Goal: Feedback & Contribution: Contribute content

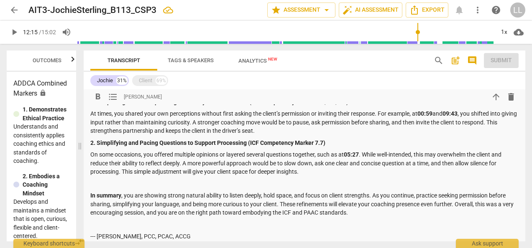
scroll to position [1219, 0]
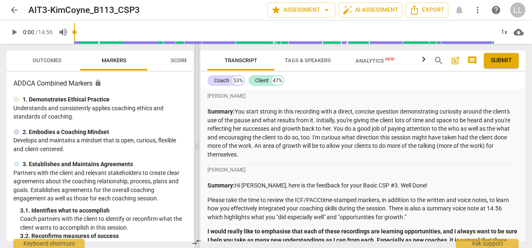
drag, startPoint x: 267, startPoint y: 148, endPoint x: 197, endPoint y: 138, distance: 70.3
click at [197, 138] on span at bounding box center [196, 146] width 5 height 205
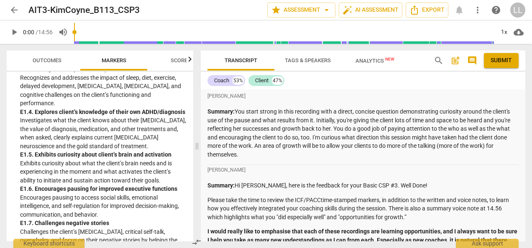
scroll to position [1464, 0]
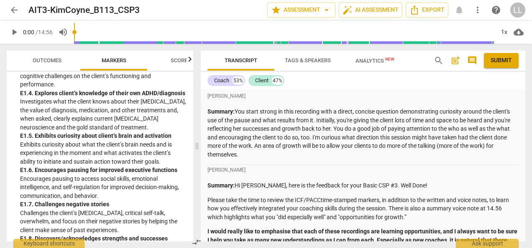
click at [369, 61] on span "Analytics New" at bounding box center [374, 61] width 39 height 6
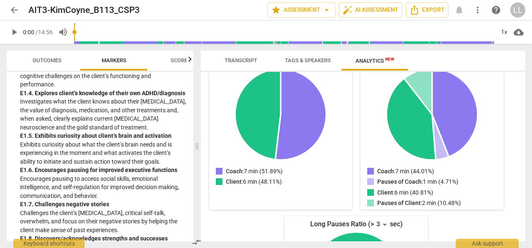
scroll to position [0, 0]
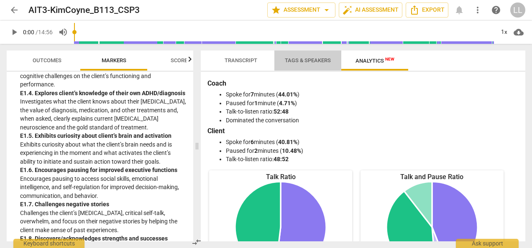
click at [311, 62] on span "Tags & Speakers" at bounding box center [308, 60] width 46 height 6
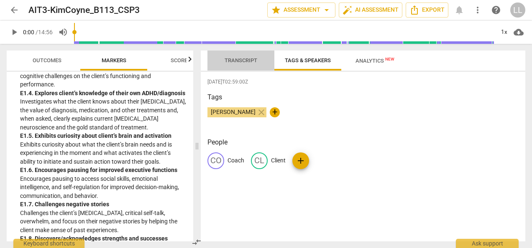
click at [233, 64] on span "Transcript" at bounding box center [241, 60] width 53 height 11
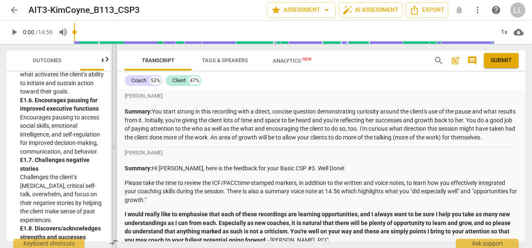
scroll to position [3214, 0]
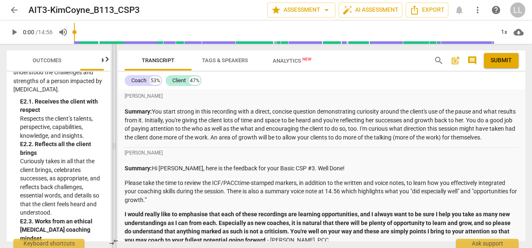
drag, startPoint x: 198, startPoint y: 149, endPoint x: 100, endPoint y: 145, distance: 98.8
click at [112, 145] on span at bounding box center [114, 146] width 5 height 205
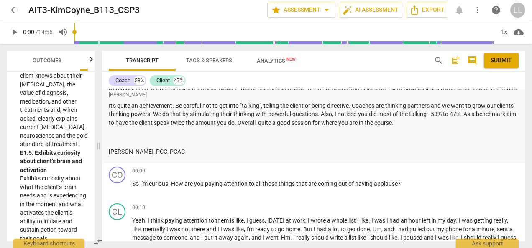
scroll to position [962, 0]
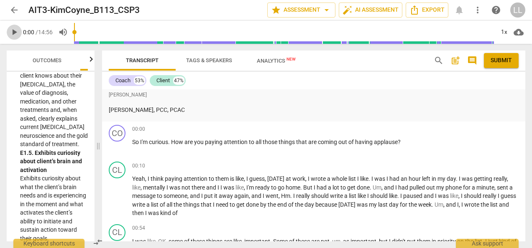
click at [13, 34] on span "play_arrow" at bounding box center [14, 32] width 10 height 10
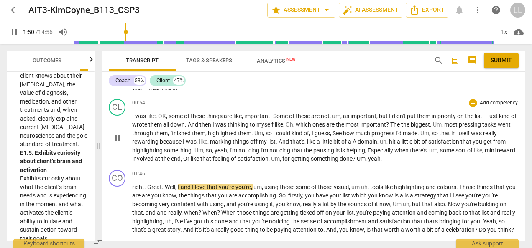
scroll to position [1129, 0]
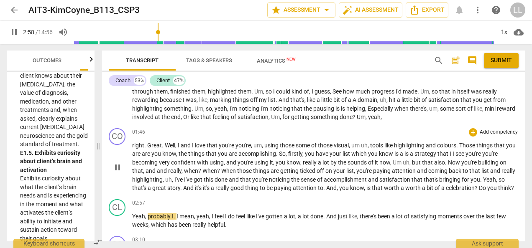
click at [118, 173] on span "pause" at bounding box center [118, 168] width 10 height 10
type input "179"
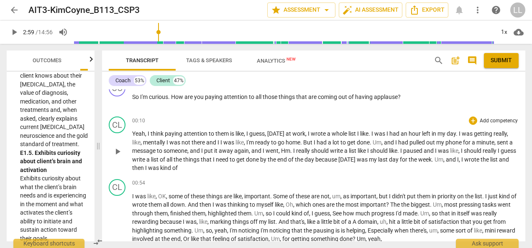
scroll to position [962, 0]
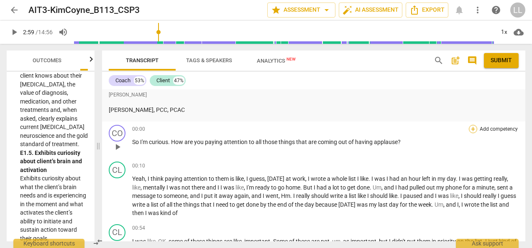
click at [469, 133] on div "+" at bounding box center [473, 129] width 8 height 8
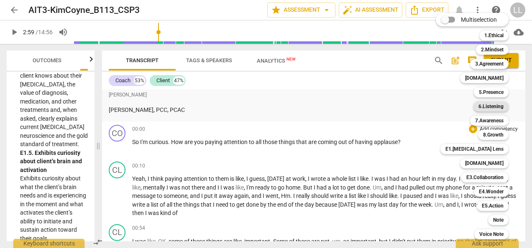
click at [496, 106] on b "6.Listening" at bounding box center [490, 107] width 25 height 10
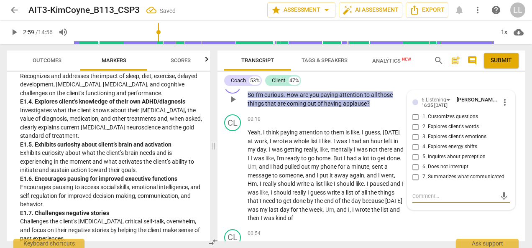
scroll to position [1169, 0]
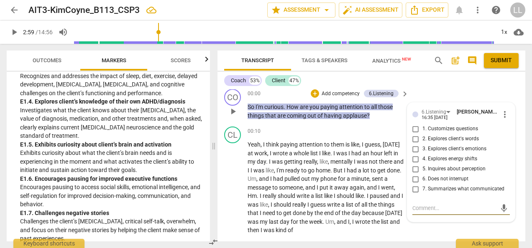
click at [414, 166] on input "5. Inquires about perception" at bounding box center [415, 169] width 13 height 10
checkbox input "true"
click at [321, 92] on p "Add competency" at bounding box center [341, 94] width 40 height 8
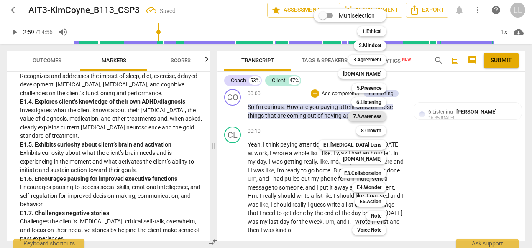
click at [366, 117] on b "7.Awareness" at bounding box center [367, 117] width 28 height 10
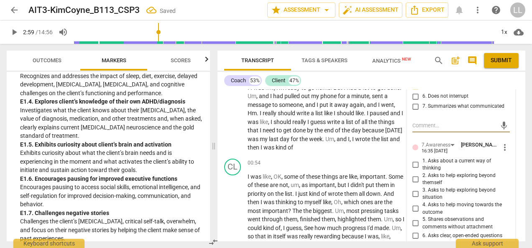
scroll to position [1253, 0]
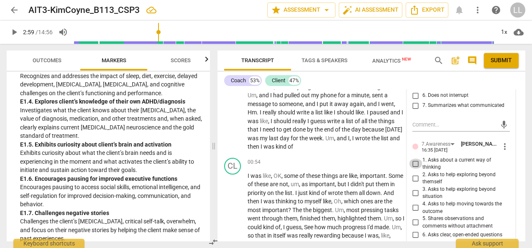
click at [412, 162] on input "1. Asks about a current way of thinking" at bounding box center [415, 164] width 13 height 10
checkbox input "true"
click at [416, 192] on input "3. Asks to help exploring beyond situation" at bounding box center [415, 193] width 13 height 10
checkbox input "true"
click at [414, 207] on input "4. Asks to help moving towards the outcome" at bounding box center [415, 208] width 13 height 10
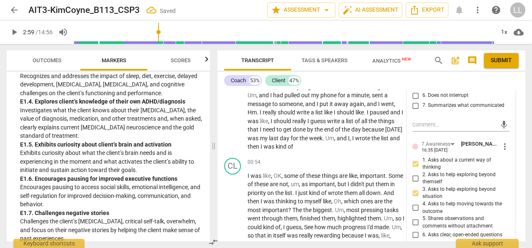
checkbox input "true"
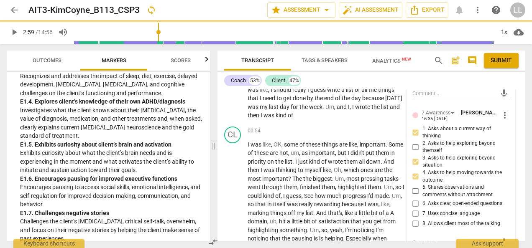
scroll to position [1295, 0]
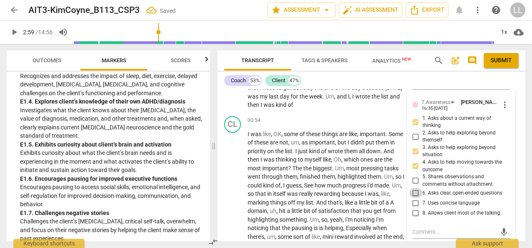
click at [414, 192] on input "6. Asks clear, open-ended questions" at bounding box center [415, 193] width 13 height 10
checkbox input "true"
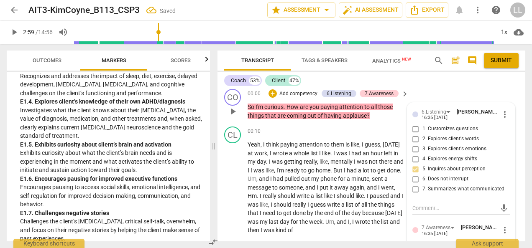
scroll to position [1128, 0]
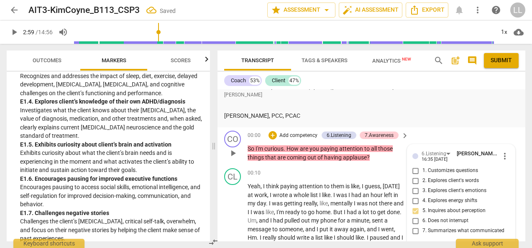
click at [387, 160] on p "So I'm curious . How are you paying attention to all those things that are comi…" at bounding box center [326, 153] width 157 height 17
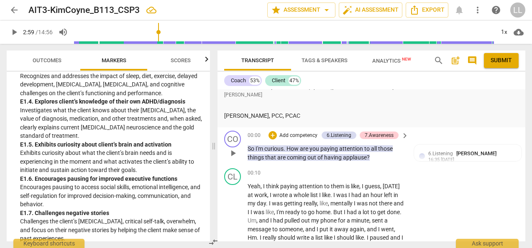
click at [290, 135] on p "Add competency" at bounding box center [299, 136] width 40 height 8
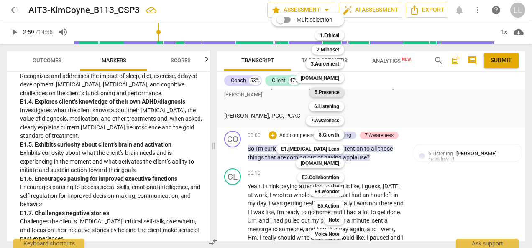
click at [334, 94] on b "5.Presence" at bounding box center [326, 92] width 25 height 10
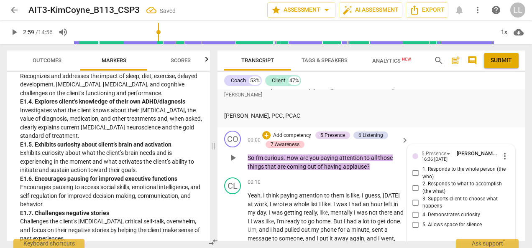
scroll to position [1133, 0]
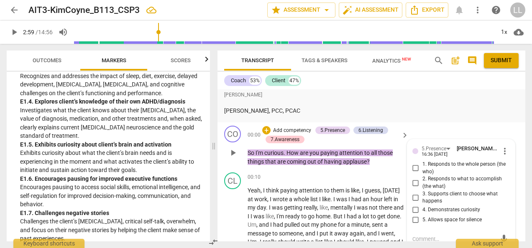
click at [412, 209] on input "4. Demonstrates curiosity" at bounding box center [415, 210] width 13 height 10
checkbox input "true"
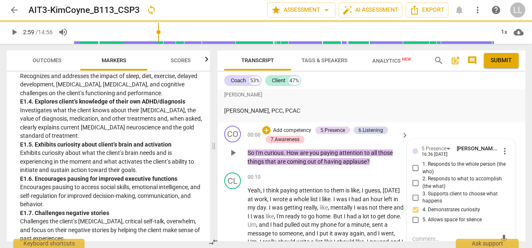
click at [389, 166] on div "CO play_arrow pause 00:00 + Add competency 5.Presence 6.Listening 7.Awareness k…" at bounding box center [371, 146] width 308 height 47
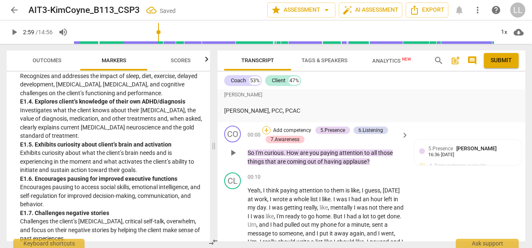
click at [268, 126] on div "+" at bounding box center [266, 130] width 8 height 8
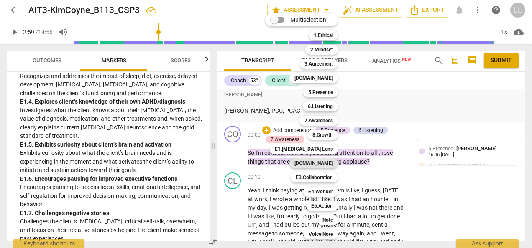
click at [323, 161] on b "[DOMAIN_NAME]" at bounding box center [313, 164] width 38 height 10
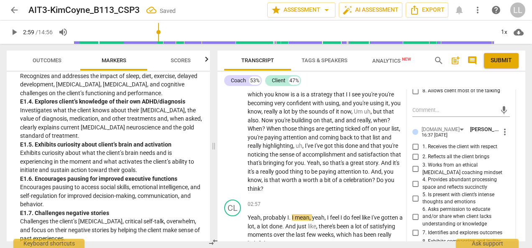
scroll to position [1551, 0]
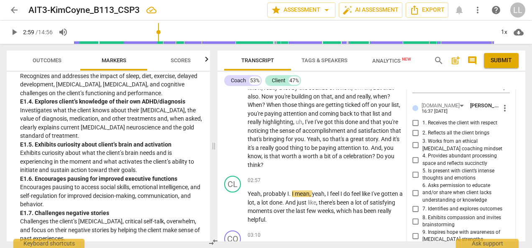
click at [415, 131] on input "2. Reflects all the client brings" at bounding box center [415, 133] width 13 height 10
checkbox input "true"
click at [399, 133] on span "that" at bounding box center [395, 131] width 11 height 7
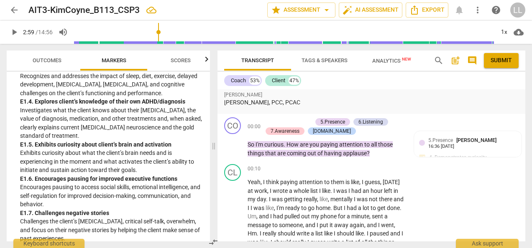
scroll to position [1133, 0]
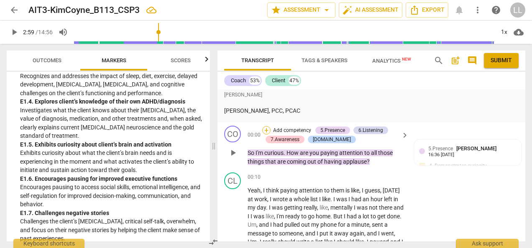
click at [268, 130] on div "+" at bounding box center [266, 130] width 8 height 8
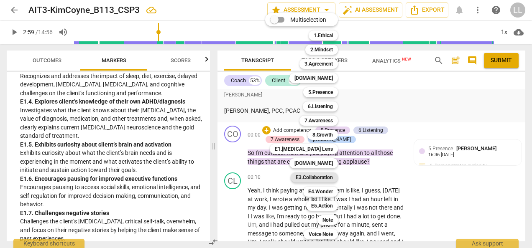
click at [316, 178] on b "E3.Collaboration" at bounding box center [314, 178] width 37 height 10
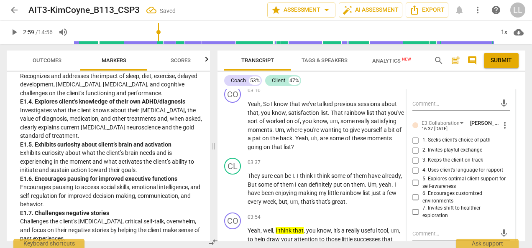
scroll to position [1718, 0]
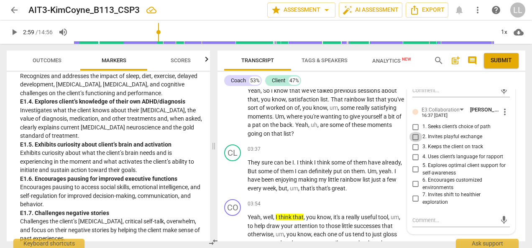
click at [414, 136] on input "2. Invites playful exchange" at bounding box center [415, 137] width 13 height 10
checkbox input "true"
click at [414, 170] on input "5. Explores optimal client support for self-awareness" at bounding box center [415, 170] width 13 height 10
checkbox input "true"
click at [394, 159] on p "They sure can be I . I think I think some of them have already , But some of th…" at bounding box center [326, 176] width 157 height 34
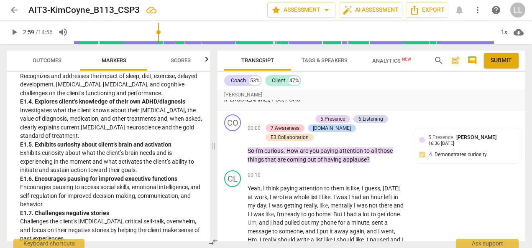
scroll to position [1091, 0]
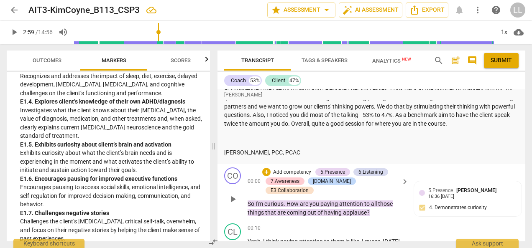
click at [273, 170] on p "Add competency" at bounding box center [292, 173] width 40 height 8
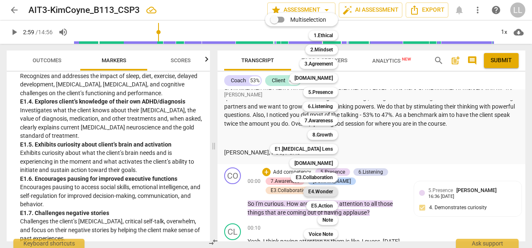
click at [320, 191] on b "E4.Wonder" at bounding box center [320, 192] width 25 height 10
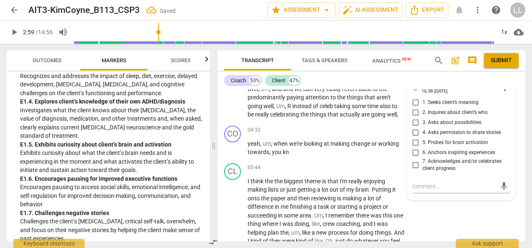
scroll to position [1874, 0]
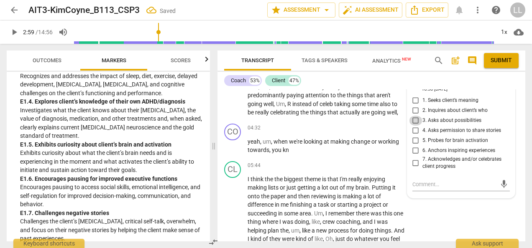
click at [417, 123] on input "3. Asks about possibilities" at bounding box center [415, 121] width 13 height 10
checkbox input "true"
click at [414, 149] on input "6. Anchors inspiring experiences" at bounding box center [415, 151] width 13 height 10
checkbox input "true"
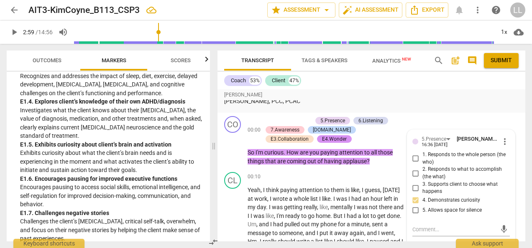
scroll to position [1038, 0]
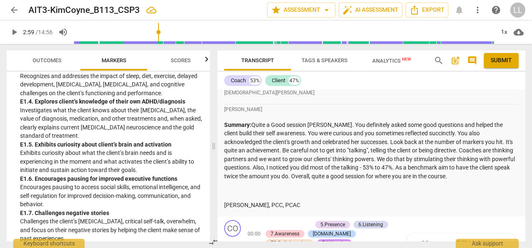
click at [357, 187] on p at bounding box center [371, 191] width 294 height 9
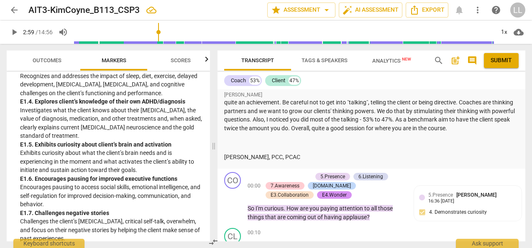
scroll to position [1122, 0]
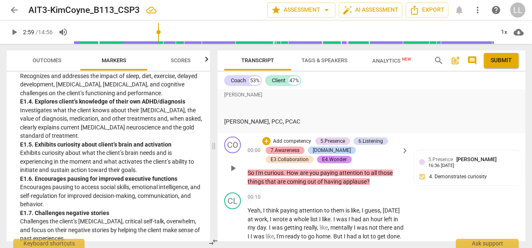
click at [275, 150] on div "7.Awareness" at bounding box center [285, 151] width 29 height 8
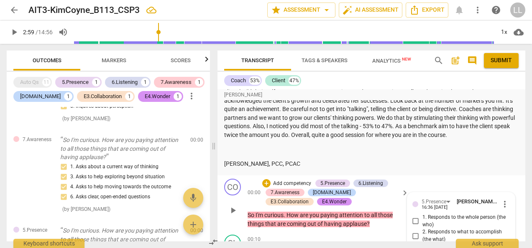
scroll to position [1080, 0]
click at [360, 137] on p "Summary: Quite a Good session Kim. You definitely asked some good questions and…" at bounding box center [371, 109] width 294 height 60
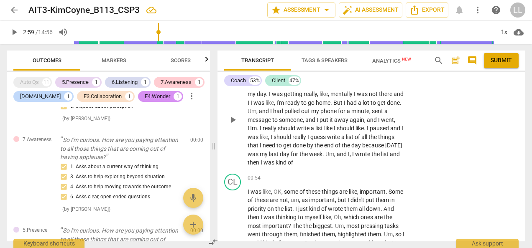
scroll to position [1205, 0]
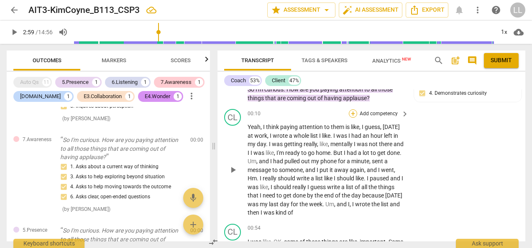
click at [354, 112] on div "+" at bounding box center [353, 114] width 8 height 8
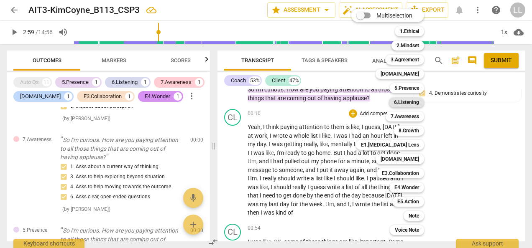
click at [403, 102] on b "6.Listening" at bounding box center [406, 102] width 25 height 10
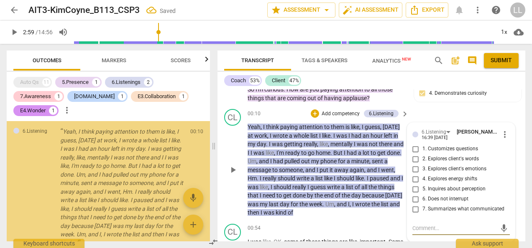
scroll to position [431, 0]
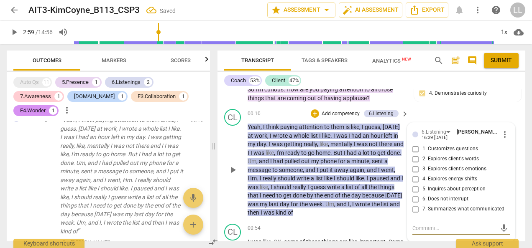
click at [414, 198] on input "6. Does not interrupt" at bounding box center [415, 199] width 13 height 10
checkbox input "true"
click at [415, 226] on textarea at bounding box center [454, 229] width 84 height 8
type textarea "Y"
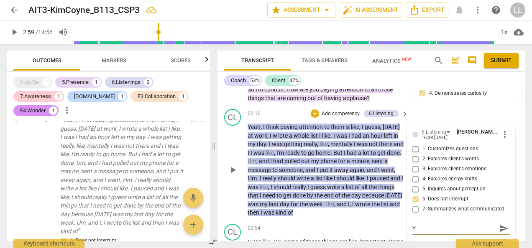
type textarea "Yo"
type textarea "You"
type textarea "You a"
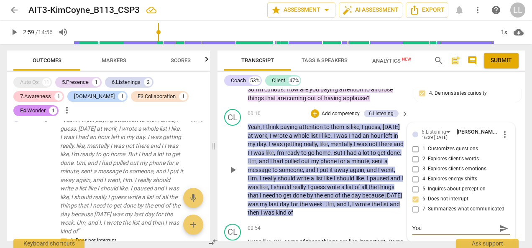
type textarea "You a"
type textarea "You ar"
type textarea "You are"
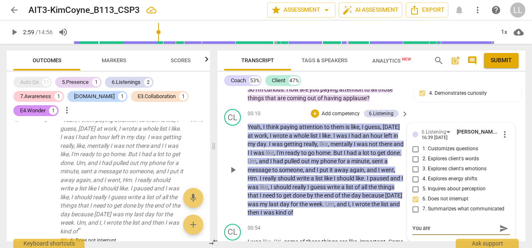
type textarea "You are h"
type textarea "You are ho"
type textarea "You are hol"
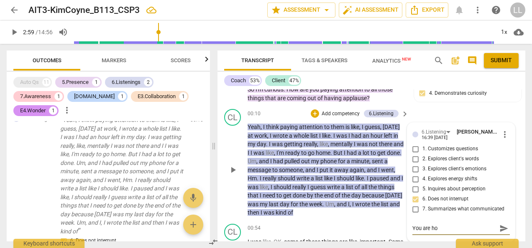
type textarea "You are hol"
type textarea "You are hold"
type textarea "You are holdi"
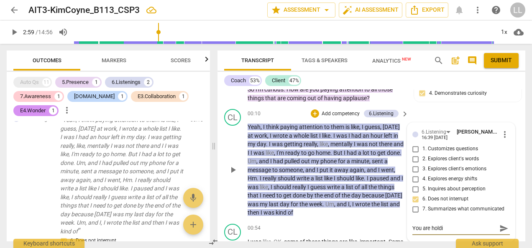
type textarea "You are holdin"
type textarea "You are holding"
type textarea "You are holding a"
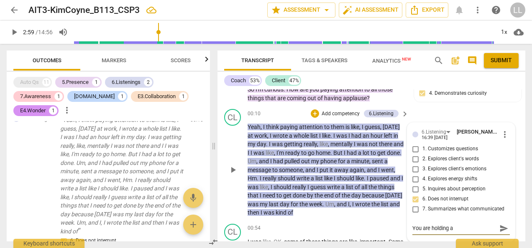
type textarea "You are holding a"
type textarea "You are holding a q"
type textarea "You are holding a qu"
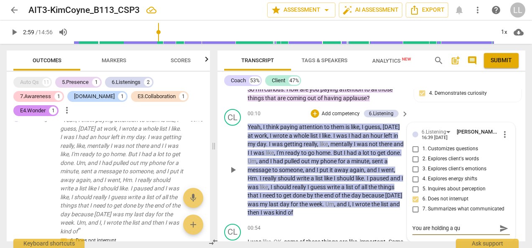
type textarea "You are holding a qui"
type textarea "You are holding a quie"
type textarea "You are holding a quiet"
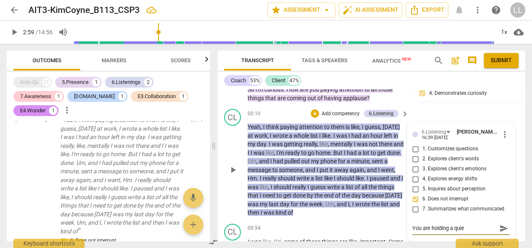
type textarea "You are holding a quiet"
type textarea "You are holding a quiet s"
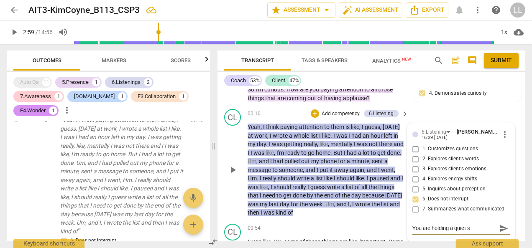
type textarea "You are holding a quiet sp"
type textarea "You are holding a quiet spa"
type textarea "You are holding a quiet spac"
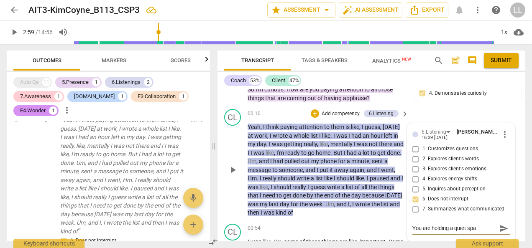
type textarea "You are holding a quiet spac"
type textarea "You are holding a quiet space"
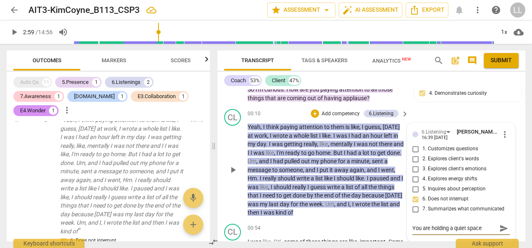
type textarea "You are holding a quiet space f"
type textarea "You are holding a quiet space fo"
type textarea "You are holding a quiet space for"
type textarea "You are holding a quiet space for t"
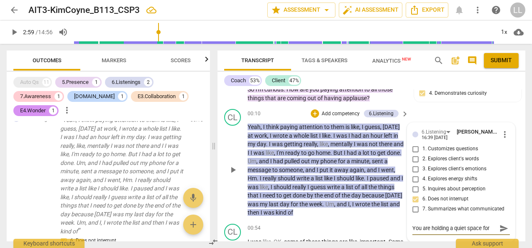
type textarea "You are holding a quiet space for t"
type textarea "You are holding a quiet space for th"
type textarea "You are holding a quiet space for the"
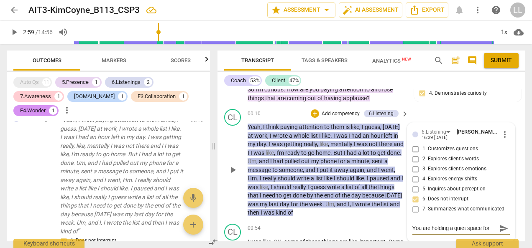
scroll to position [7, 0]
type textarea "You are holding a quiet space for the"
type textarea "You are holding a quiet space for the c"
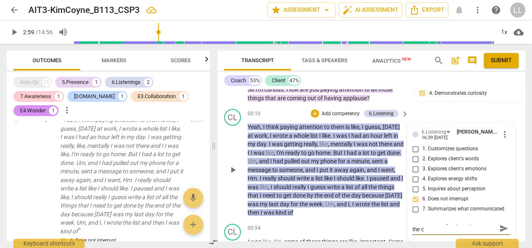
type textarea "You are holding a quiet space for the cl"
type textarea "You are holding a quiet space for the cli"
type textarea "You are holding a quiet space for the clie"
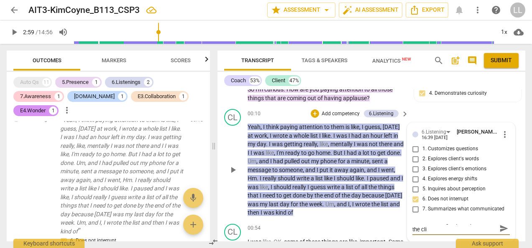
type textarea "You are holding a quiet space for the clie"
type textarea "You are holding a quiet space for the clien"
type textarea "You are holding a quiet space for the client"
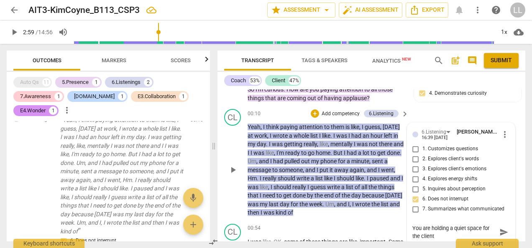
type textarea "You are holding a quiet space for the client"
type textarea "You are holding a quiet space for the client t"
type textarea "You are holding a quiet space for the client to"
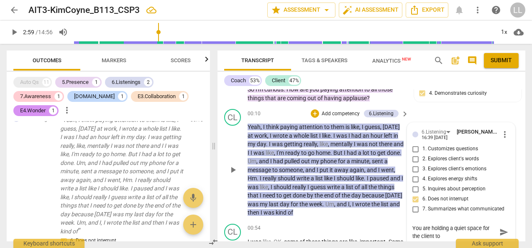
type textarea "You are holding a quiet space for the client to p"
type textarea "You are holding a quiet space for the client to pr"
type textarea "You are holding a quiet space for the client to pro"
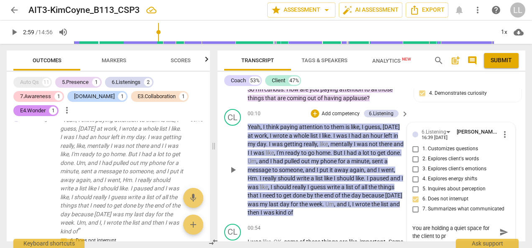
type textarea "You are holding a quiet space for the client to pro"
type textarea "You are holding a quiet space for the client to proc"
type textarea "You are holding a quiet space for the client to proce"
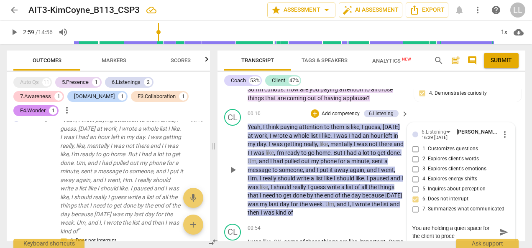
type textarea "You are holding a quiet space for the client to proces"
type textarea "You are holding a quiet space for the client to process"
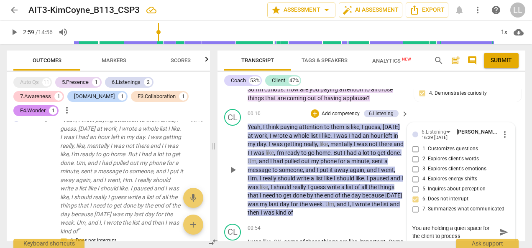
type textarea "You are holding a quiet space for the client to process"
type textarea "You are holding a quiet space for the client to process h"
type textarea "You are holding a quiet space for the client to process he"
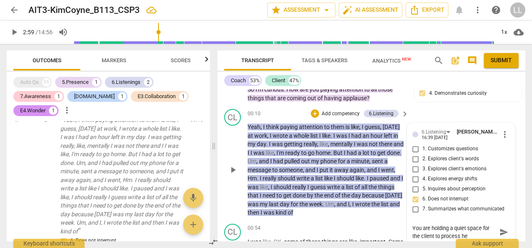
type textarea "You are holding a quiet space for the client to process her"
type textarea "You are holding a quiet space for the client to process her t"
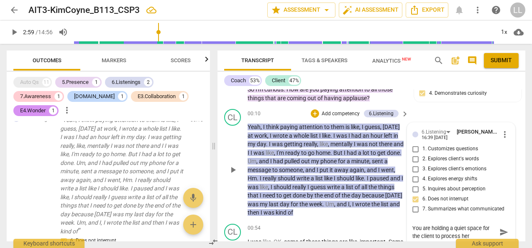
type textarea "You are holding a quiet space for the client to process her t"
type textarea "You are holding a quiet space for the client to process her th"
type textarea "You are holding a quiet space for the client to process her tho"
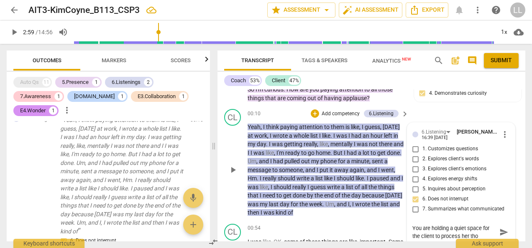
type textarea "You are holding a quiet space for the client to process her thou"
type textarea "You are holding a quiet space for the client to process her thoug"
type textarea "You are holding a quiet space for the client to process her though"
type textarea "You are holding a quiet space for the client to process her thought"
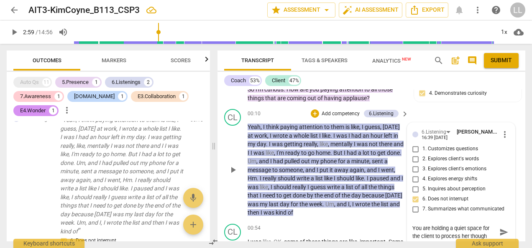
type textarea "You are holding a quiet space for the client to process her thought"
type textarea "You are holding a quiet space for the client to process her thoughts"
type textarea "You are holding a quiet space for the client to process her thoughts."
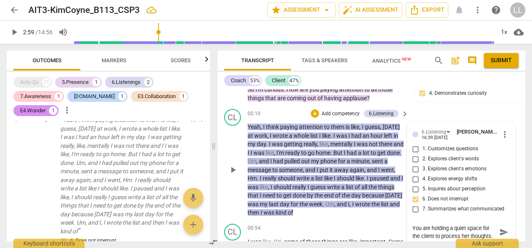
type textarea "You are holding a quiet space for the client to process her thoughts. W"
type textarea "You are holding a quiet space for the client to process her thoughts. We"
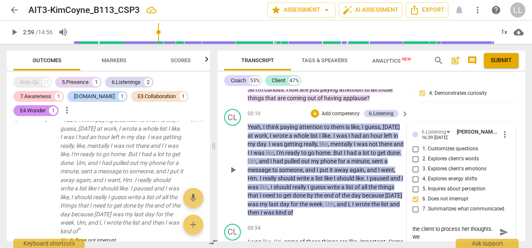
type textarea "You are holding a quiet space for the client to process her thoughts. Wel"
type textarea "You are holding a quiet space for the client to process her thoughts. Well"
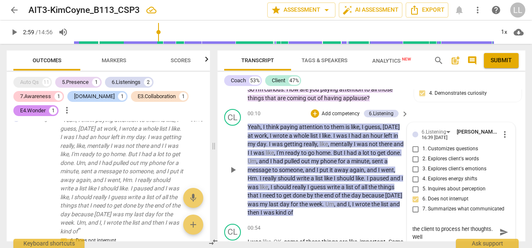
type textarea "You are holding a quiet space for the client to process her thoughts. Well d"
type textarea "You are holding a quiet space for the client to process her thoughts. Well do"
type textarea "You are holding a quiet space for the client to process her thoughts. Well don"
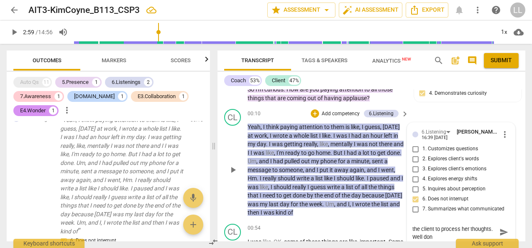
type textarea "You are holding a quiet space for the client to process her thoughts. Well done"
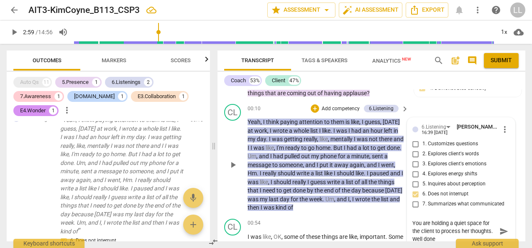
type textarea "You are holding a quiet space for the client to process her thoughts. Well done!"
click at [501, 231] on span "send" at bounding box center [503, 231] width 9 height 9
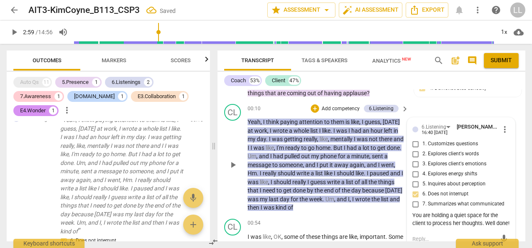
click at [369, 207] on p "Yeah , I think paying attention to them is like , I guess , yesterday at work ,…" at bounding box center [326, 165] width 157 height 95
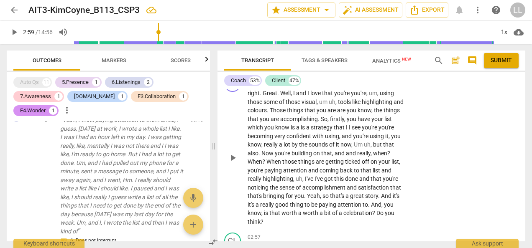
scroll to position [1461, 0]
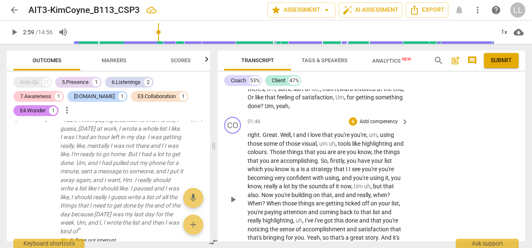
click at [361, 119] on p "Add competency" at bounding box center [379, 122] width 40 height 8
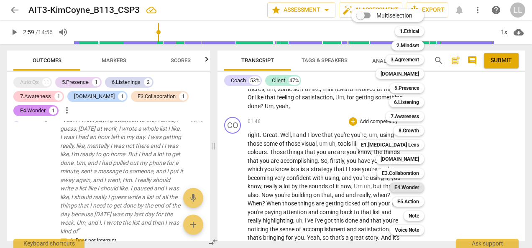
click at [407, 188] on b "E4.Wonder" at bounding box center [406, 188] width 25 height 10
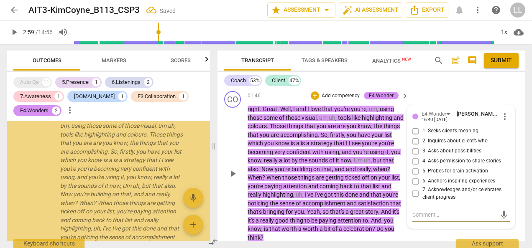
scroll to position [620, 0]
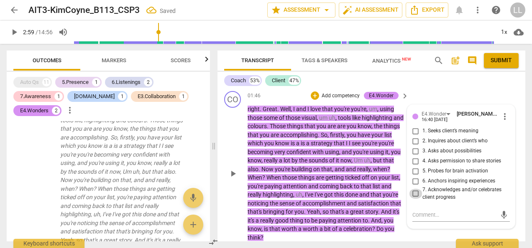
click at [413, 193] on input "7. Acknowledges and/or celebrates client progress" at bounding box center [415, 194] width 13 height 10
checkbox input "true"
click at [402, 187] on p "right . Great . Well , I and I love that you're you're , um , using those some …" at bounding box center [326, 173] width 157 height 137
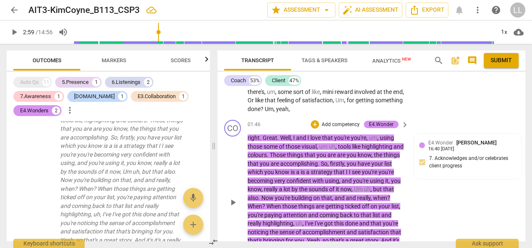
scroll to position [1445, 0]
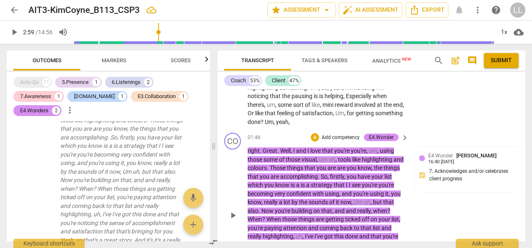
click at [324, 137] on p "Add competency" at bounding box center [341, 138] width 40 height 8
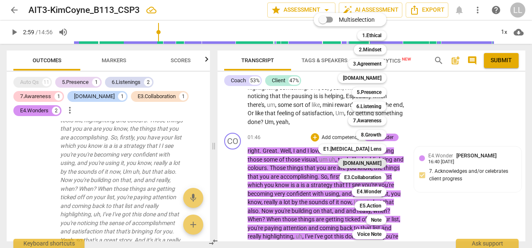
click at [369, 163] on b "[DOMAIN_NAME]" at bounding box center [362, 164] width 38 height 10
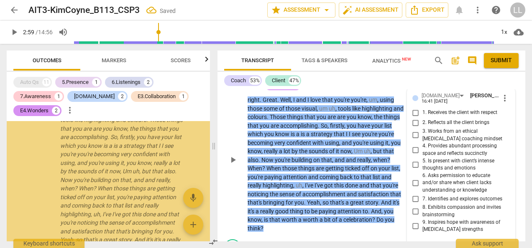
scroll to position [1503, 0]
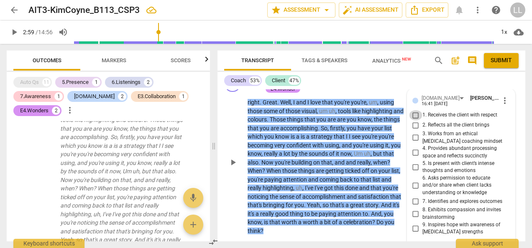
click at [414, 114] on input "1. Receives the client with respect" at bounding box center [415, 115] width 13 height 10
checkbox input "true"
click at [416, 125] on input "2. Reflects all the client brings" at bounding box center [415, 125] width 13 height 10
checkbox input "true"
click at [399, 213] on p "right . Great . Well , I and I love that you're you're , um , using those some …" at bounding box center [326, 166] width 157 height 137
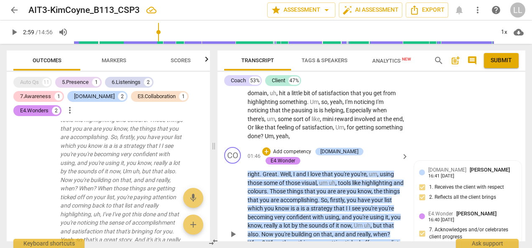
scroll to position [1419, 0]
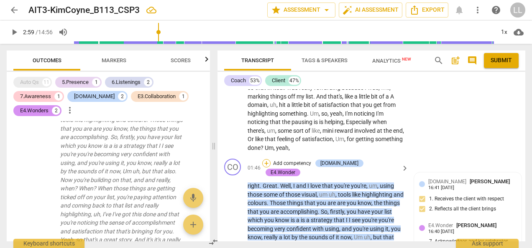
click at [271, 164] on div "+" at bounding box center [266, 163] width 8 height 8
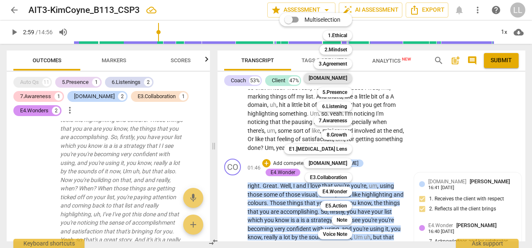
click at [339, 77] on b "[DOMAIN_NAME]" at bounding box center [328, 78] width 38 height 10
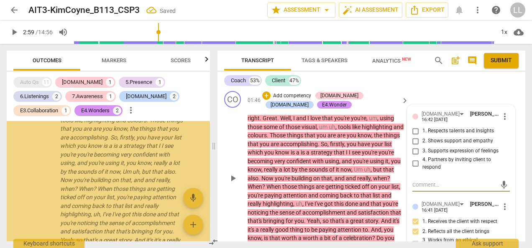
scroll to position [1047, 0]
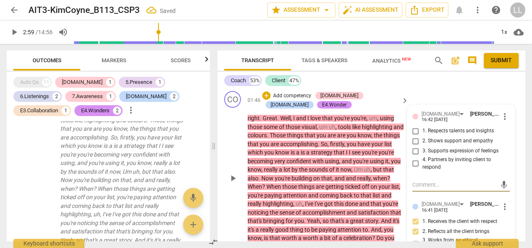
click at [414, 130] on input "1. Respects talents and insights" at bounding box center [415, 131] width 13 height 10
checkbox input "true"
click at [414, 141] on input "2. Shows support and empathy" at bounding box center [415, 141] width 13 height 10
checkbox input "true"
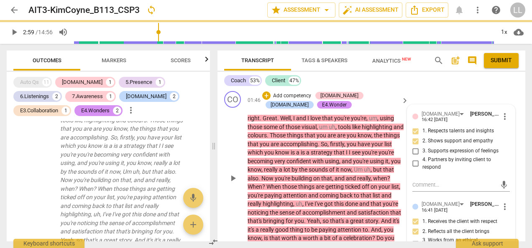
click at [385, 101] on div "+ Add competency 4.Trust E2.Safety E4.Wonder" at bounding box center [330, 100] width 136 height 18
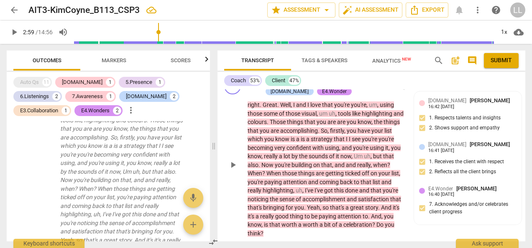
scroll to position [1487, 0]
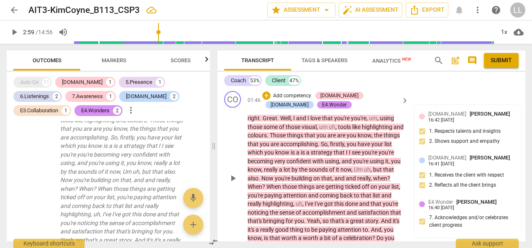
click at [278, 94] on p "Add competency" at bounding box center [292, 96] width 40 height 8
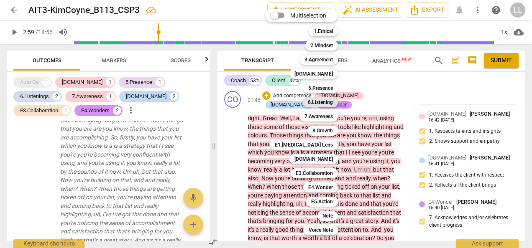
click at [314, 102] on b "6.Listening" at bounding box center [320, 102] width 25 height 10
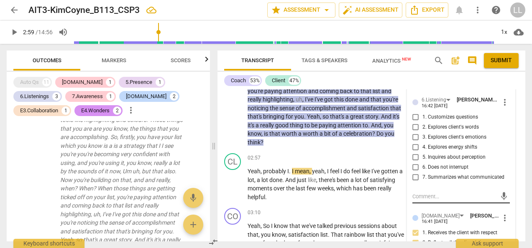
scroll to position [1575, 0]
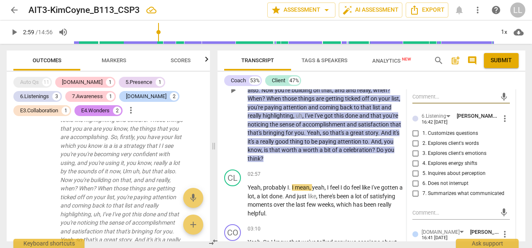
click at [502, 118] on span "more_vert" at bounding box center [505, 119] width 10 height 10
click at [507, 134] on li "Delete" at bounding box center [510, 133] width 29 height 16
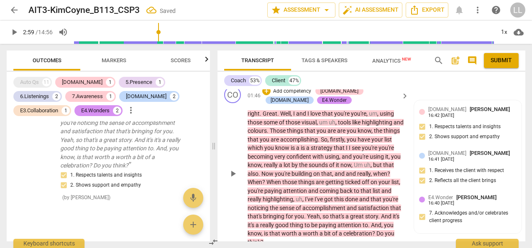
scroll to position [1450, 0]
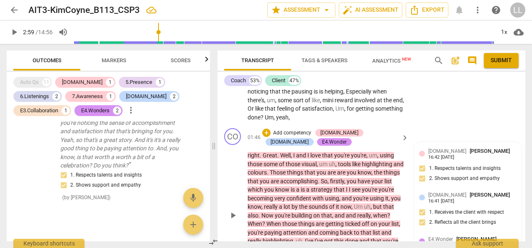
click at [291, 130] on p "Add competency" at bounding box center [292, 134] width 40 height 8
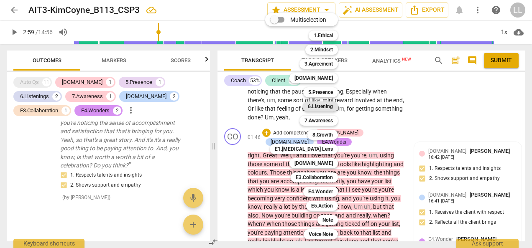
click at [320, 107] on b "6.Listening" at bounding box center [320, 107] width 25 height 10
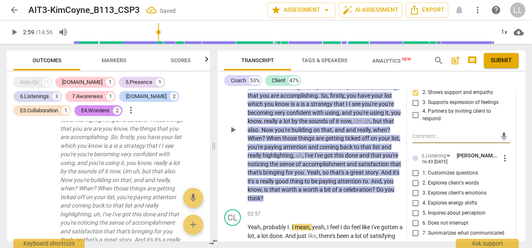
scroll to position [1617, 0]
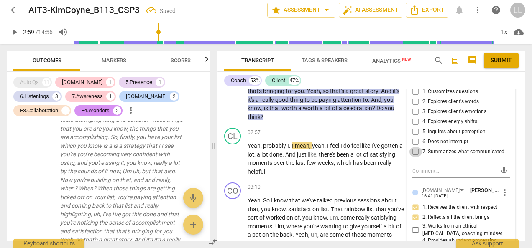
click at [416, 152] on input "7. Summarizes what communicated" at bounding box center [415, 152] width 13 height 10
checkbox input "true"
click at [421, 171] on textarea at bounding box center [454, 171] width 84 height 8
type textarea "H"
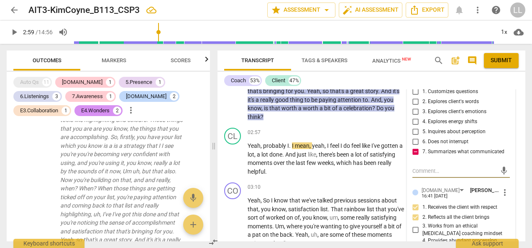
type textarea "H"
type textarea "Ho"
type textarea "How"
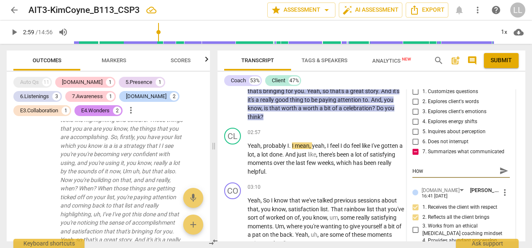
type textarea "How"
type textarea "How m"
type textarea "How mi"
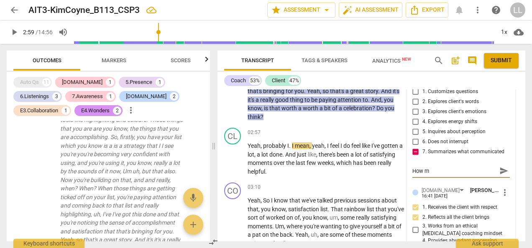
type textarea "How mi"
type textarea "How mig"
type textarea "How migh"
type textarea "How might"
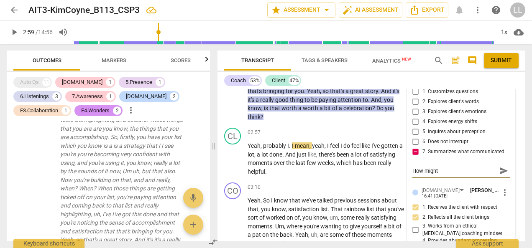
type textarea "How might"
type textarea "How might y"
type textarea "How might yo"
type textarea "How might you"
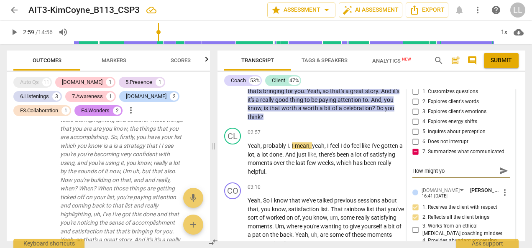
type textarea "How might you"
type textarea "How might you r"
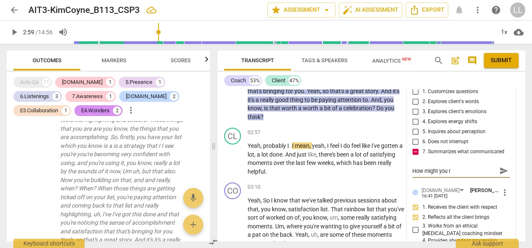
type textarea "How might you re"
type textarea "How might you res"
type textarea "How might you resp"
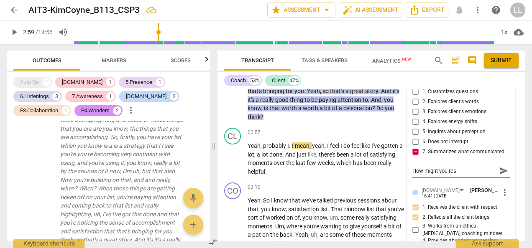
type textarea "How might you resp"
type textarea "How might you respo"
type textarea "How might you respon"
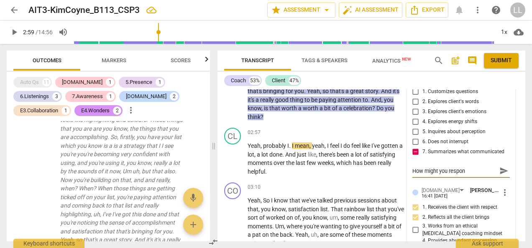
type textarea "How might you respond"
type textarea "How might you respond i"
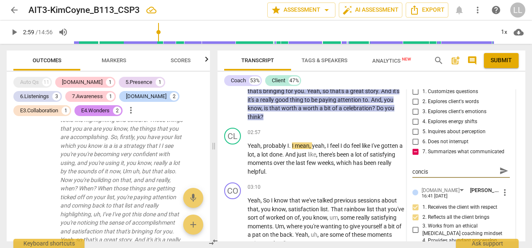
scroll to position [0, 0]
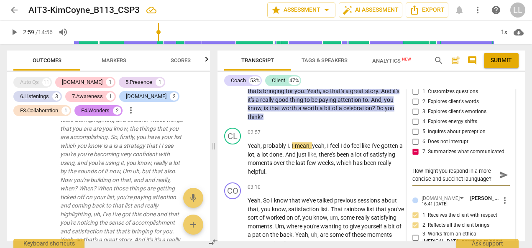
click at [478, 169] on textarea "How might you respond in a more concise and succinct launguage?" at bounding box center [454, 175] width 84 height 16
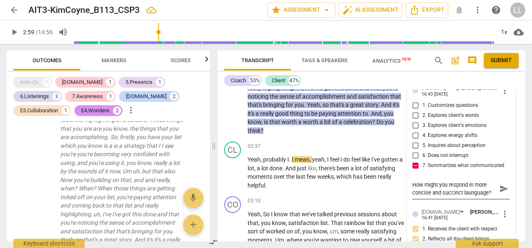
scroll to position [1617, 0]
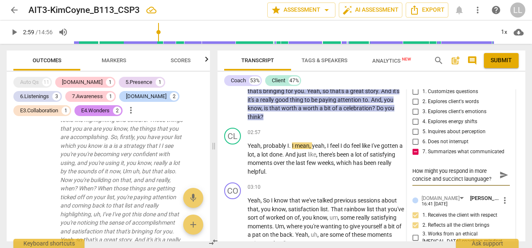
drag, startPoint x: 491, startPoint y: 178, endPoint x: 410, endPoint y: 174, distance: 81.7
click at [410, 174] on div "4.Trust lois liu 16:42 08-20-2025 more_vert 1. Respects talents and insights 2.…" at bounding box center [460, 230] width 107 height 510
